Goal: Task Accomplishment & Management: Manage account settings

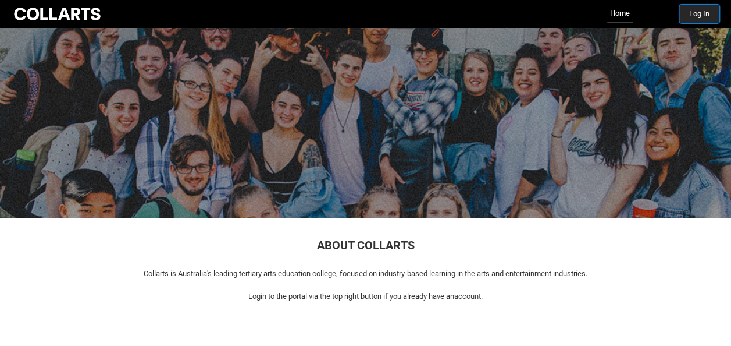
click at [711, 19] on button "Log In" at bounding box center [700, 14] width 40 height 19
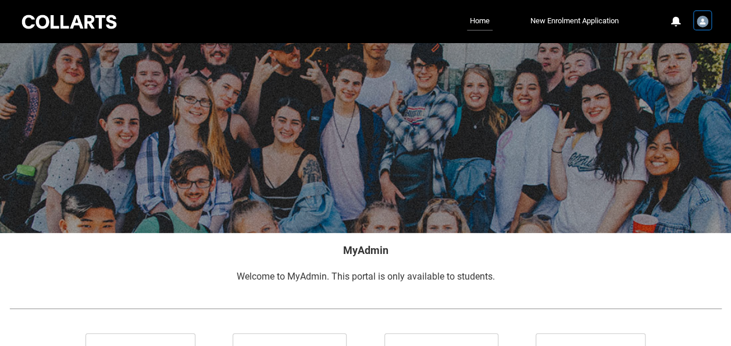
click at [700, 20] on img "User Profile Student.efarley.20252951" at bounding box center [703, 22] width 12 height 12
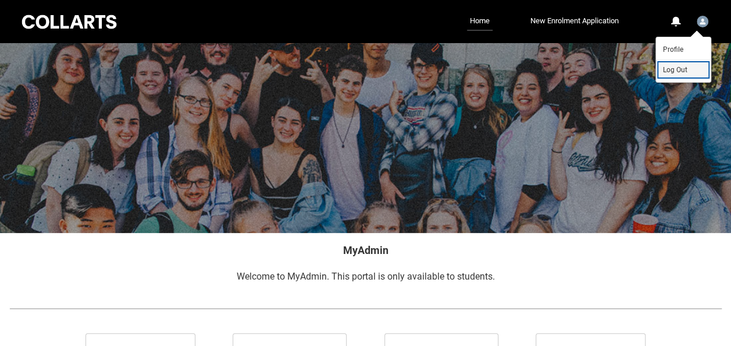
click at [673, 68] on span "Log Out" at bounding box center [675, 70] width 24 height 10
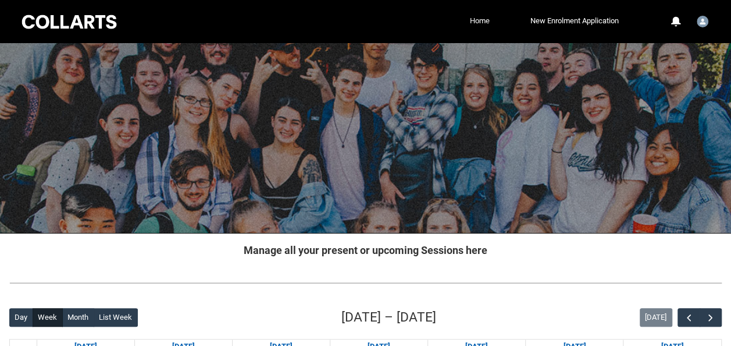
click at [483, 21] on link "Home" at bounding box center [480, 20] width 26 height 17
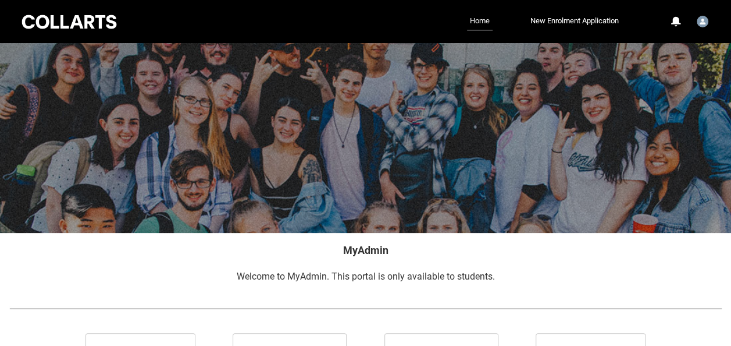
click at [475, 18] on link "Home" at bounding box center [480, 21] width 26 height 19
click at [691, 20] on div "0 Notifications Profile Log Out" at bounding box center [684, 21] width 55 height 21
